Goal: Check status: Check status

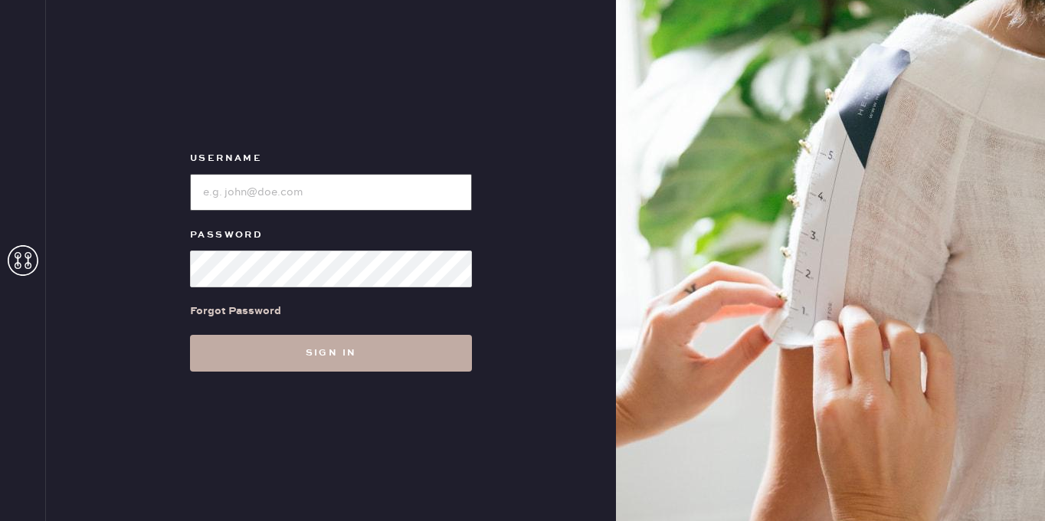
type input "[EMAIL_ADDRESS][DOMAIN_NAME]"
click at [366, 357] on button "Sign in" at bounding box center [331, 353] width 282 height 37
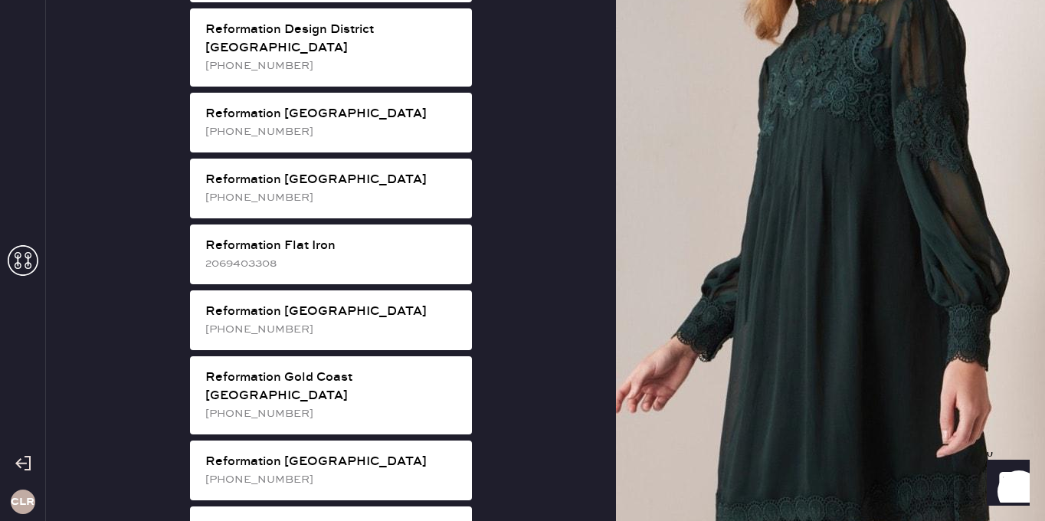
scroll to position [998, 0]
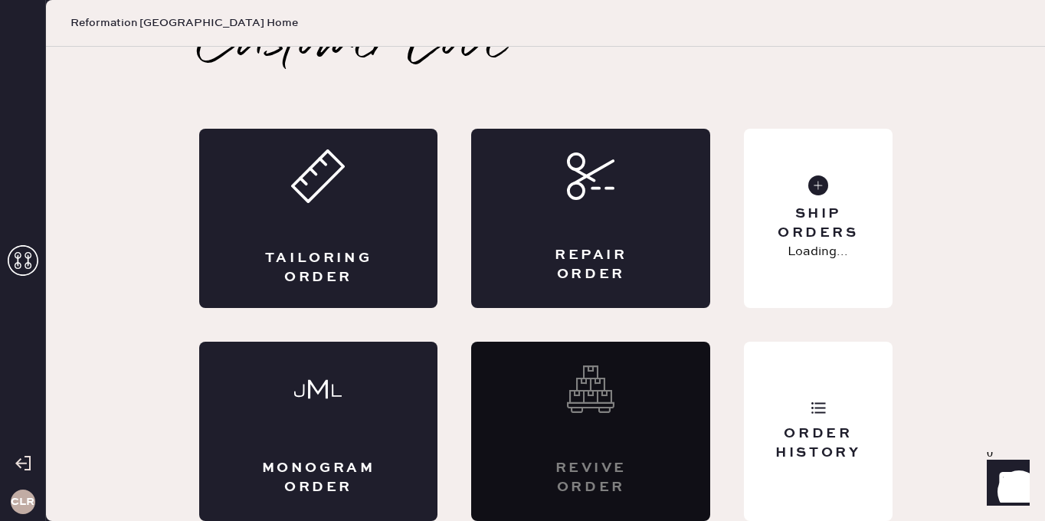
scroll to position [34, 0]
click at [830, 404] on div "Order History" at bounding box center [818, 431] width 148 height 179
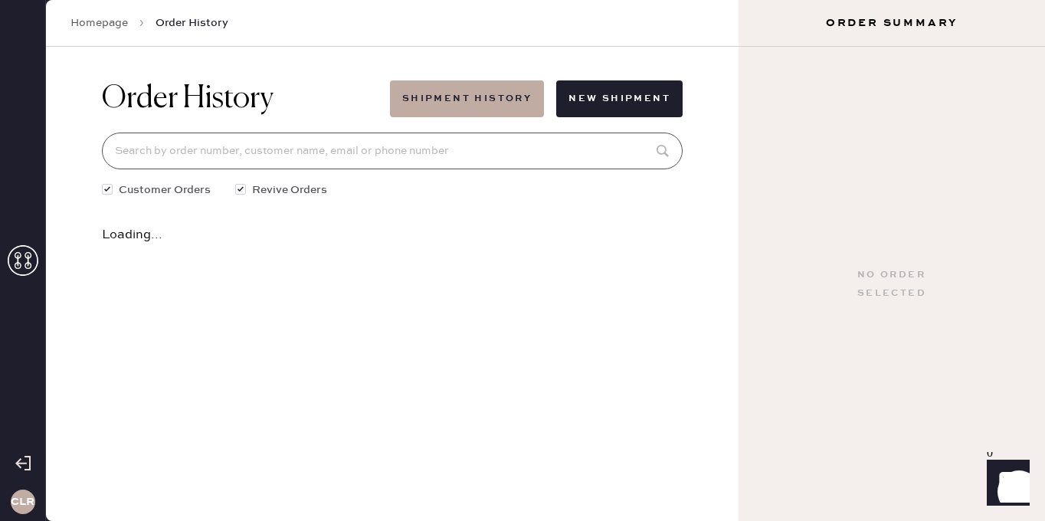
click at [432, 146] on input at bounding box center [392, 151] width 581 height 37
paste input "82538"
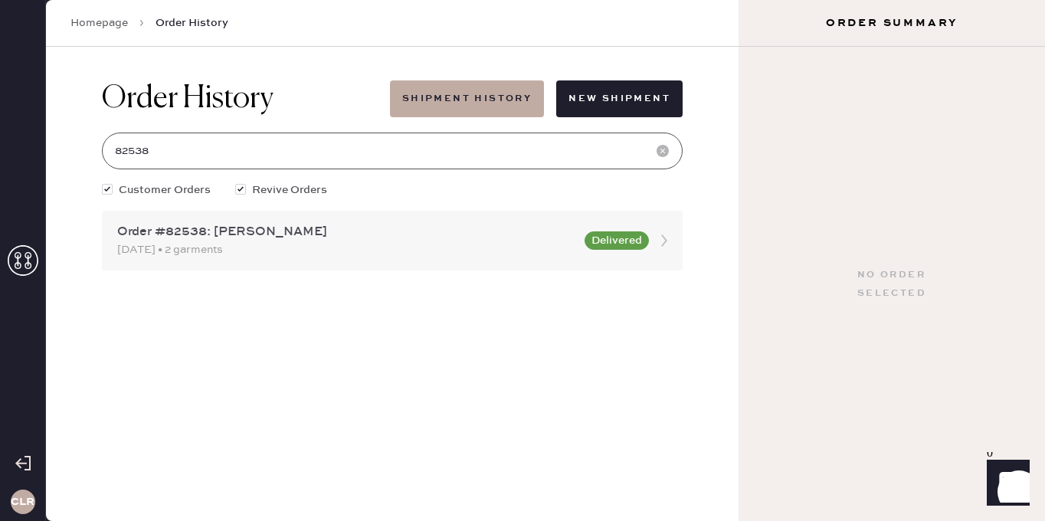
type input "82538"
click at [434, 256] on div "[DATE] • 2 garments" at bounding box center [346, 249] width 458 height 17
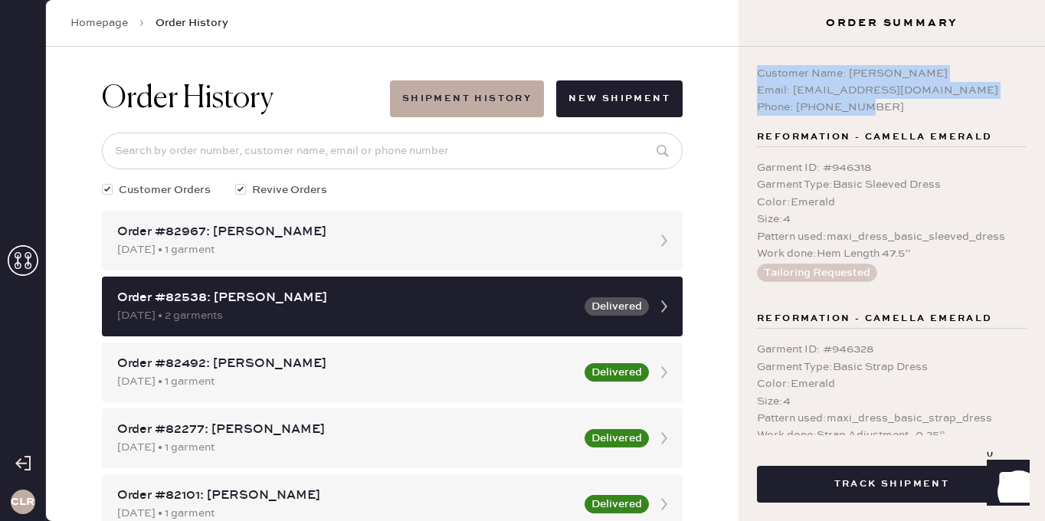
drag, startPoint x: 756, startPoint y: 72, endPoint x: 894, endPoint y: 106, distance: 142.7
click at [894, 106] on div "Customer Name: [PERSON_NAME] Email: [EMAIL_ADDRESS][DOMAIN_NAME] Phone: [PHONE_…" at bounding box center [892, 241] width 307 height 389
copy div "Customer Name: [PERSON_NAME] Email: [EMAIL_ADDRESS][DOMAIN_NAME] Phone: [PHONE_…"
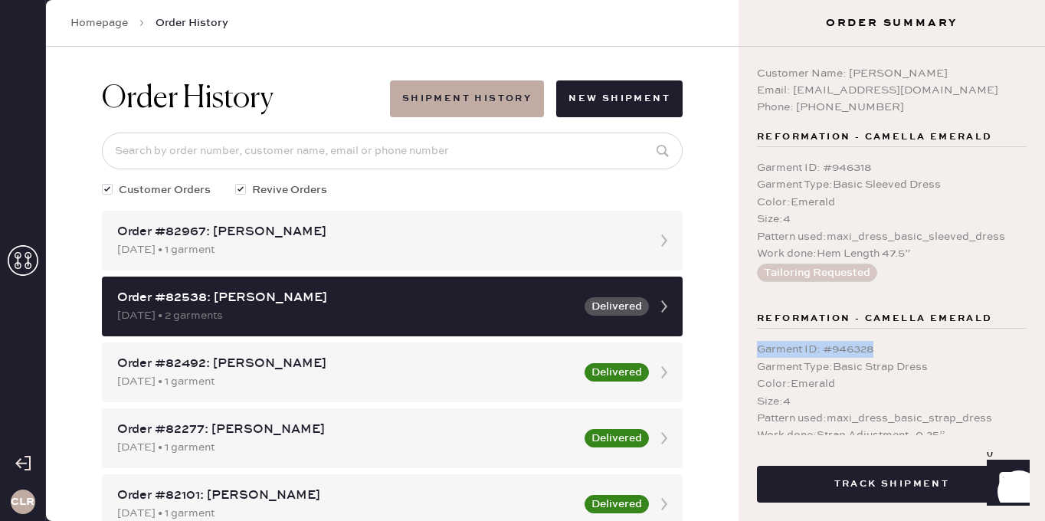
drag, startPoint x: 878, startPoint y: 352, endPoint x: 751, endPoint y: 348, distance: 127.3
click at [751, 348] on div "Customer Name: [PERSON_NAME] Email: [EMAIL_ADDRESS][DOMAIN_NAME] Phone: [PHONE_…" at bounding box center [892, 241] width 307 height 389
copy div "Garment ID : # 946328"
